Goal: Task Accomplishment & Management: Use online tool/utility

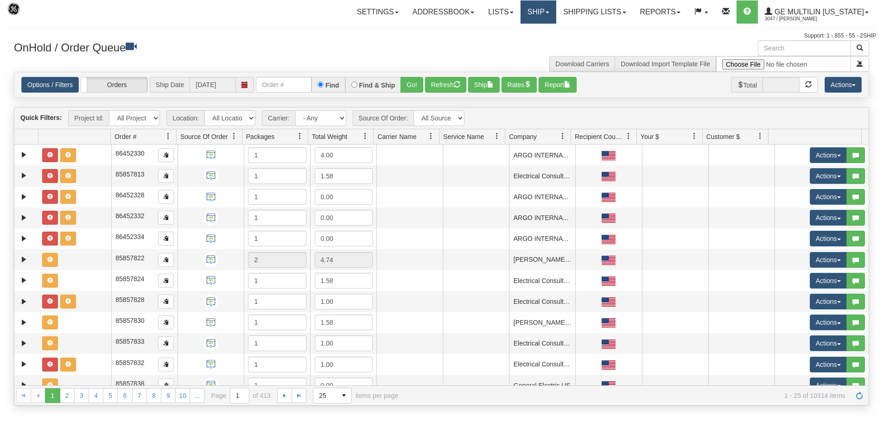
click at [555, 13] on link "Ship" at bounding box center [538, 11] width 36 height 23
click at [536, 34] on link "Ship Screen" at bounding box center [514, 32] width 84 height 12
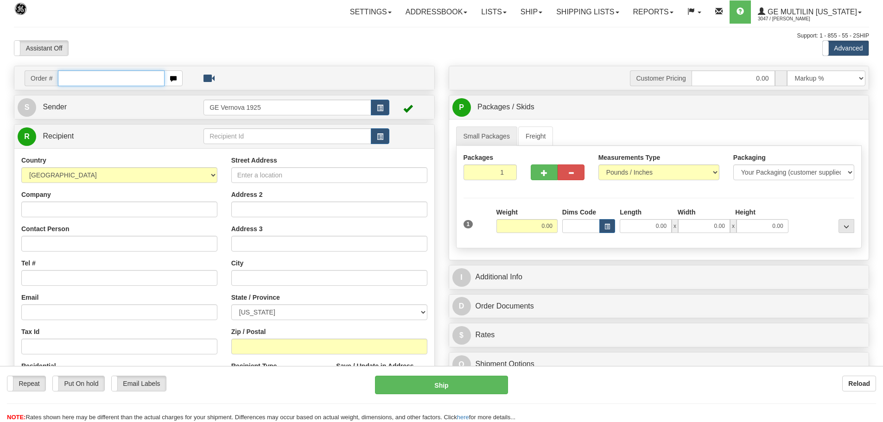
click at [74, 79] on input "text" at bounding box center [111, 78] width 107 height 16
type input "86689937"
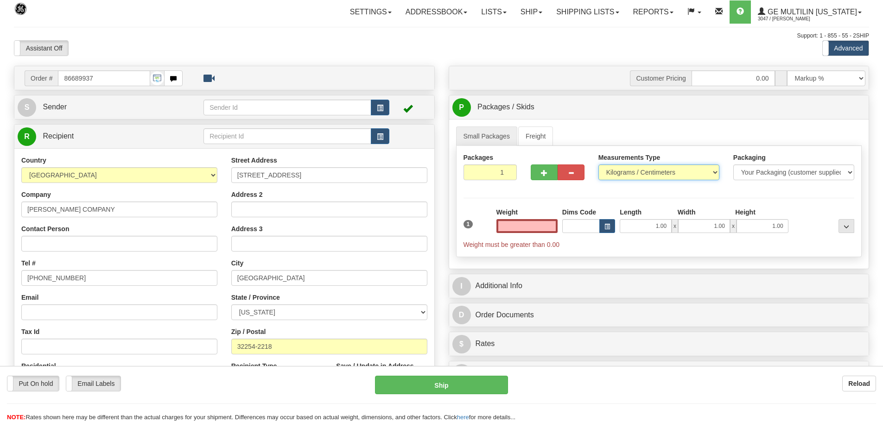
type input "0.00"
click at [716, 175] on select "Pounds / Inches Kilograms / Centimeters" at bounding box center [658, 172] width 121 height 16
select select "0"
click at [598, 164] on select "Pounds / Inches Kilograms / Centimeters" at bounding box center [658, 172] width 121 height 16
click at [551, 226] on input "0.00" at bounding box center [526, 226] width 61 height 14
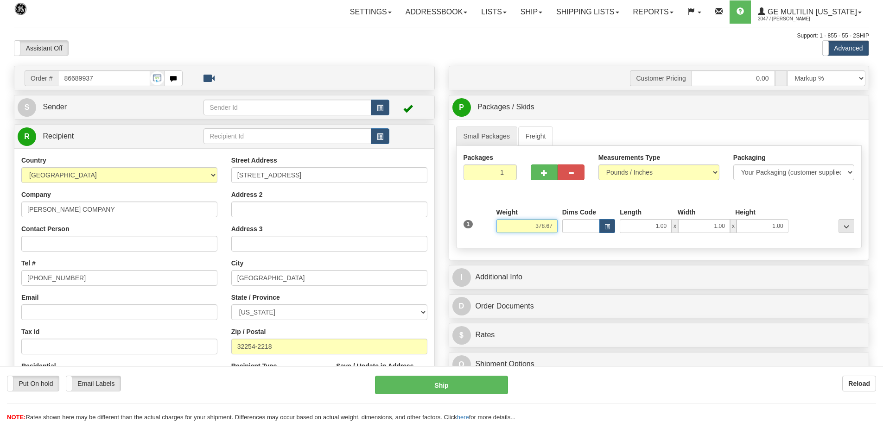
type input "378.67"
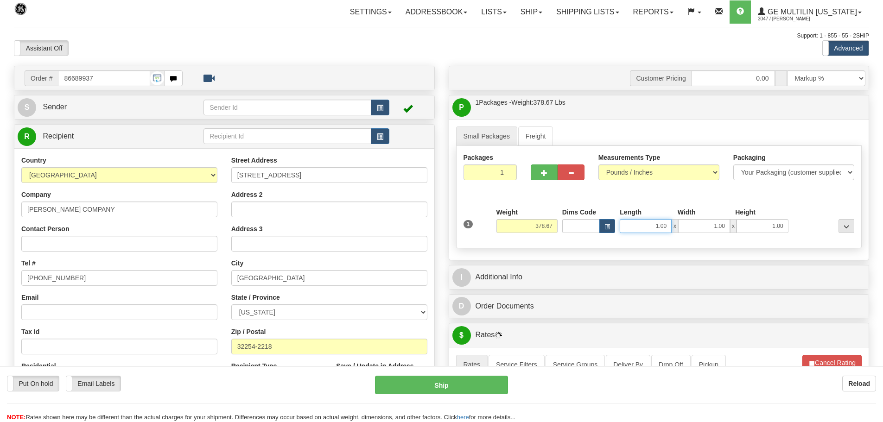
click at [667, 225] on input "1.00" at bounding box center [645, 226] width 52 height 14
type input "1"
type input "44.00"
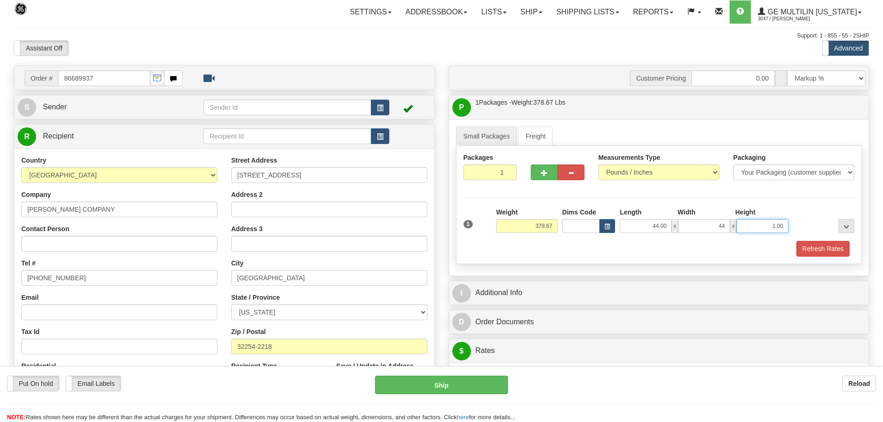
type input "44.00"
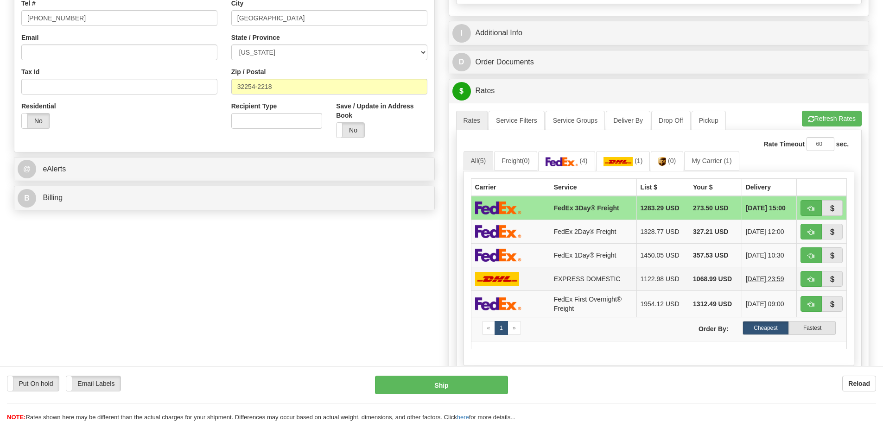
scroll to position [278, 0]
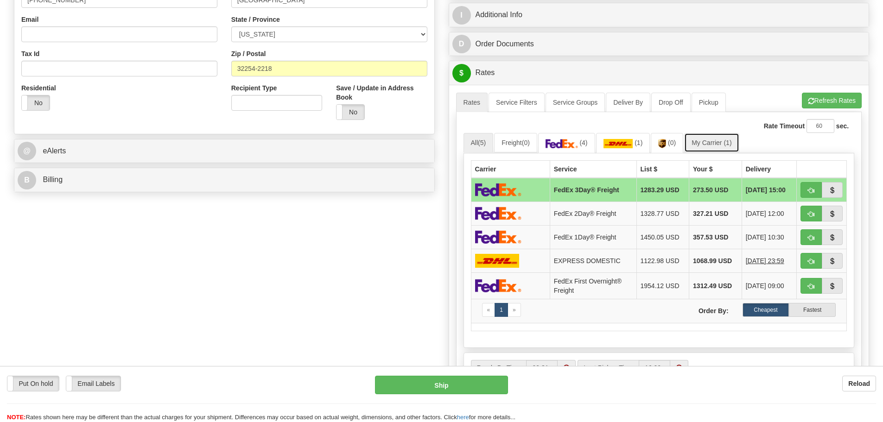
type input "37.00"
click at [719, 143] on link "My Carrier (1)" at bounding box center [711, 142] width 55 height 19
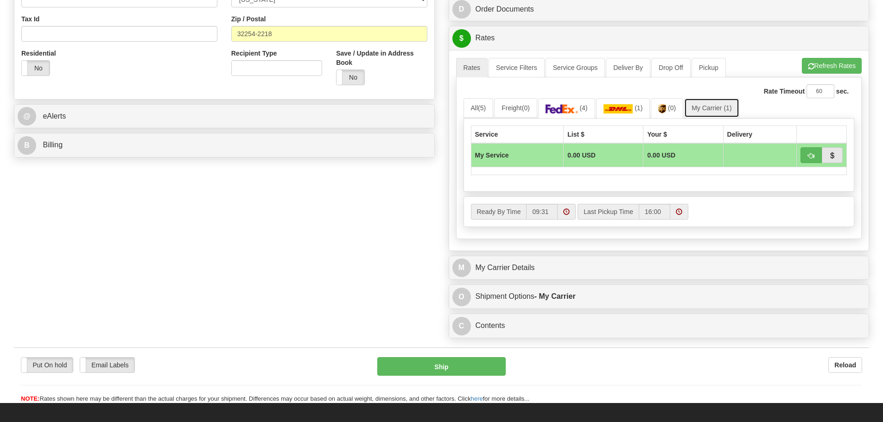
scroll to position [417, 0]
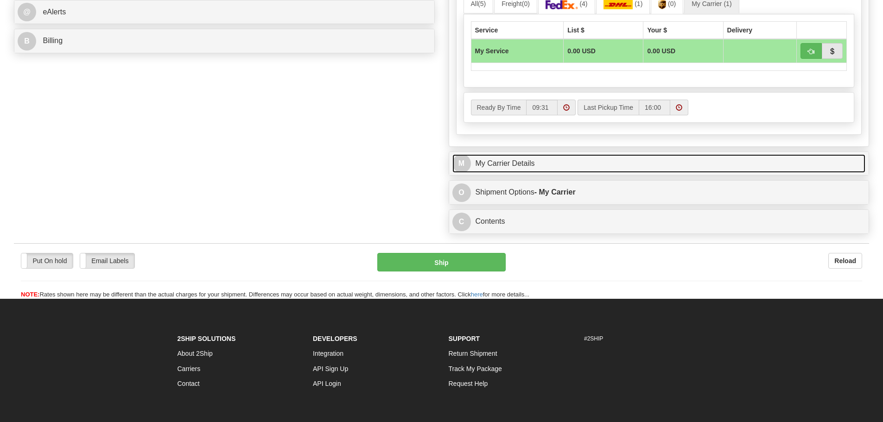
click at [561, 162] on link "M My Carrier Details" at bounding box center [658, 163] width 413 height 19
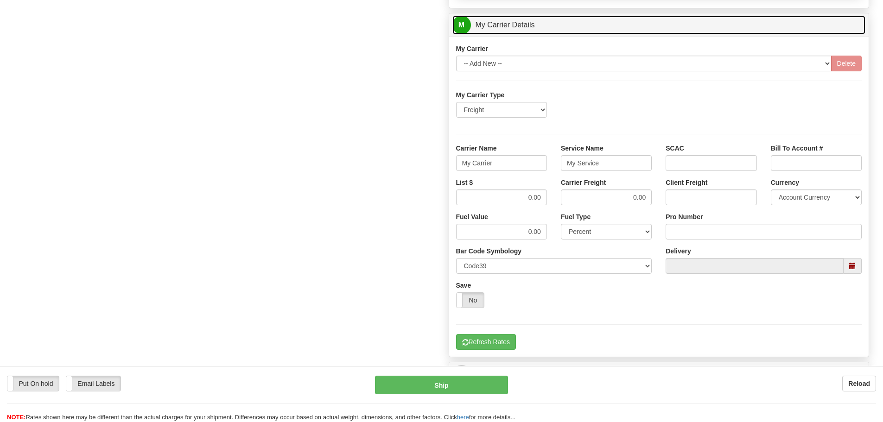
scroll to position [556, 0]
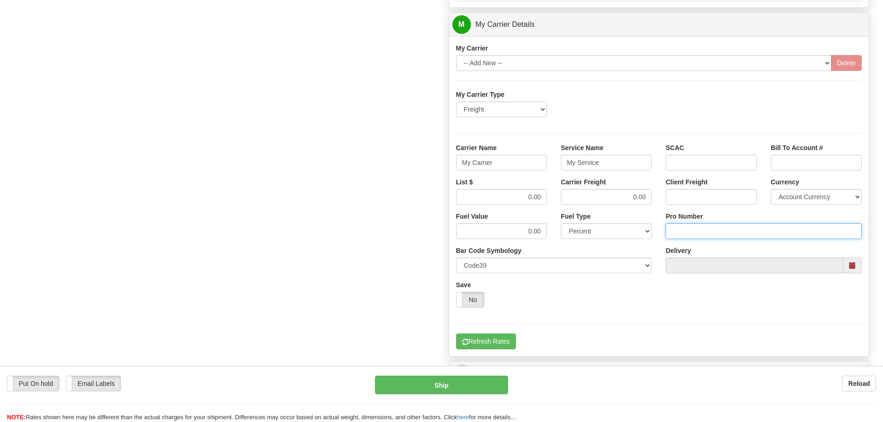
click at [689, 232] on input "Pro Number" at bounding box center [763, 231] width 196 height 16
type input "106504069606"
click button "Delete" at bounding box center [0, 0] width 0 height 0
click at [506, 164] on input "My Carrier" at bounding box center [501, 163] width 91 height 16
type input "M"
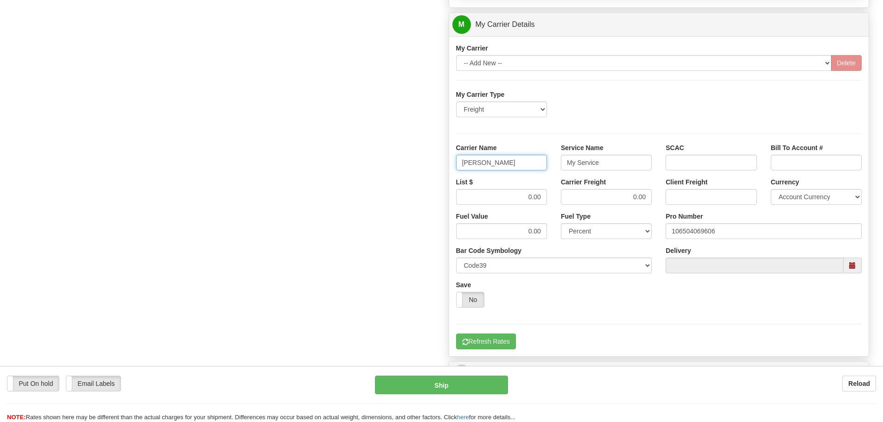
type input "[PERSON_NAME]"
click at [605, 165] on input "My Service" at bounding box center [606, 163] width 91 height 16
type input "M"
type input "LTL"
click at [544, 197] on input "0.00" at bounding box center [501, 197] width 91 height 16
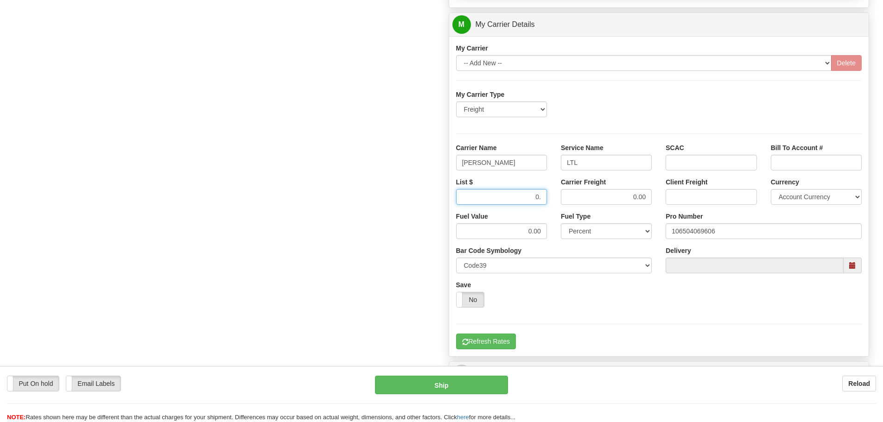
type input "0"
type input "378.67"
click at [647, 196] on input "0.00" at bounding box center [606, 197] width 91 height 16
type input "0"
type input "378.67"
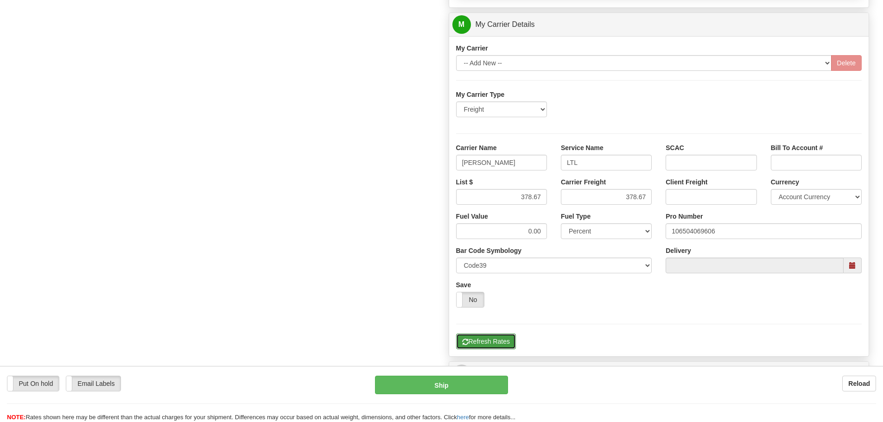
click at [488, 344] on button "Refresh Rates" at bounding box center [486, 342] width 60 height 16
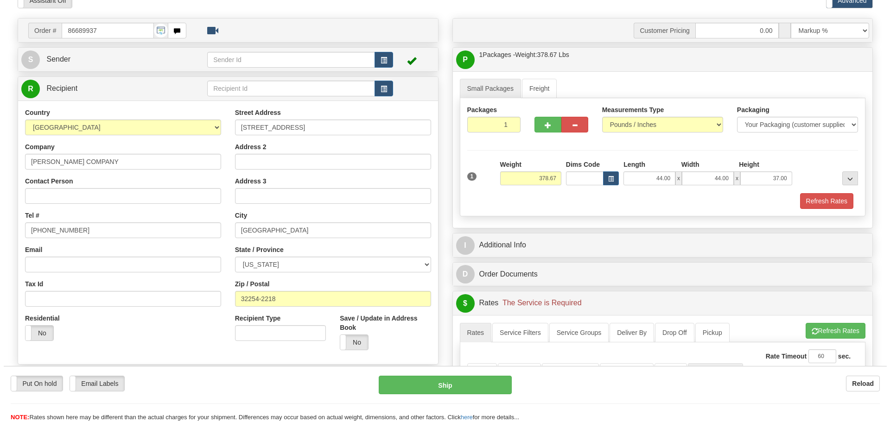
scroll to position [46, 0]
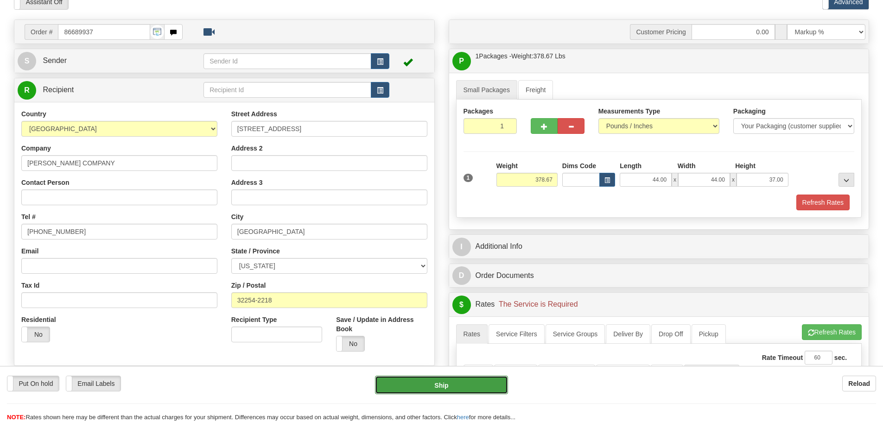
click at [468, 386] on button "Ship" at bounding box center [441, 385] width 133 height 19
type input "00"
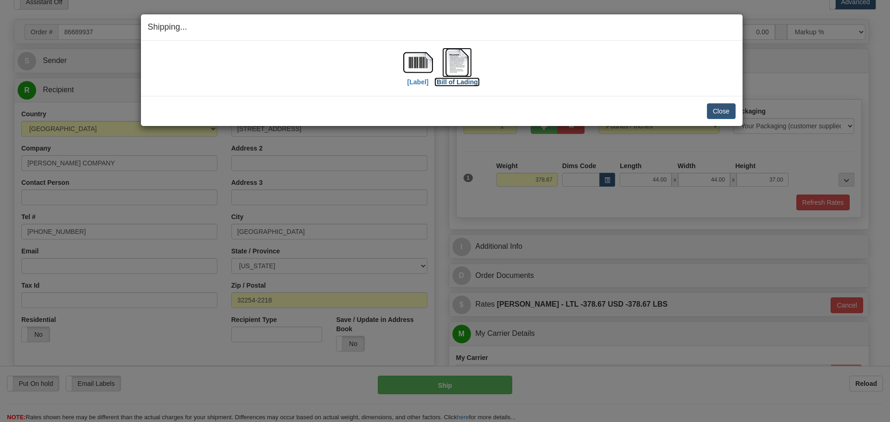
click at [464, 65] on img at bounding box center [457, 63] width 30 height 30
click at [722, 110] on button "Close" at bounding box center [721, 111] width 29 height 16
